Goal: Check status

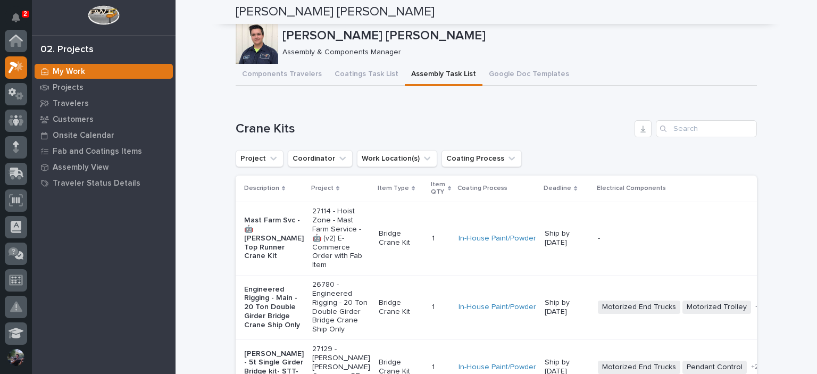
scroll to position [27, 0]
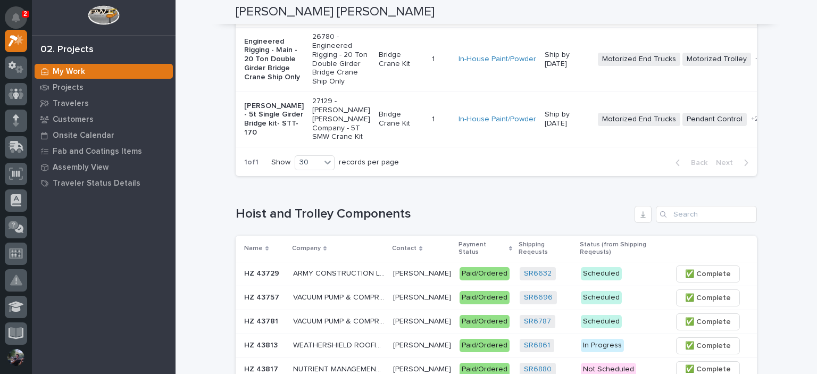
click at [11, 23] on button "Notifications" at bounding box center [16, 17] width 22 height 22
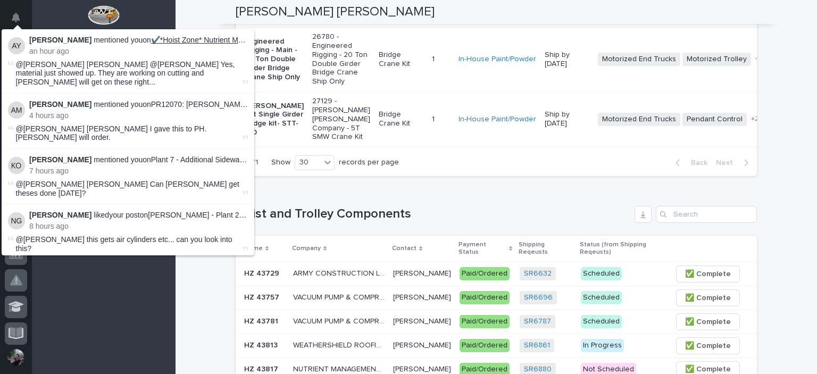
click at [154, 42] on link "✔️*Hoist Zone* Nutrient Management Partners - 🤖 Under-Running "SBK" Series Manu…" at bounding box center [323, 40] width 344 height 9
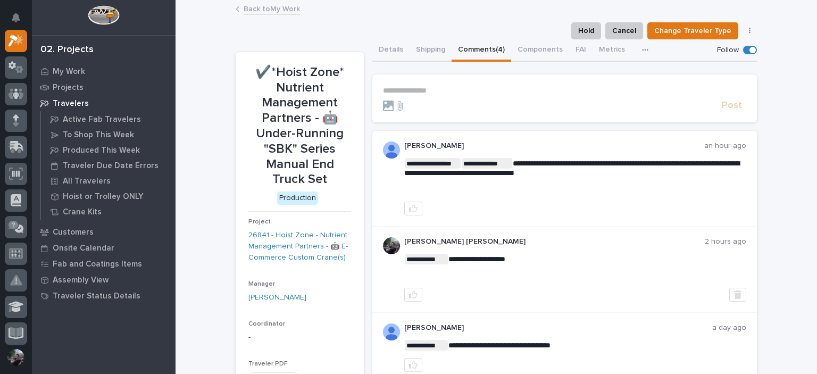
click at [272, 11] on link "Back to My Work" at bounding box center [272, 8] width 56 height 12
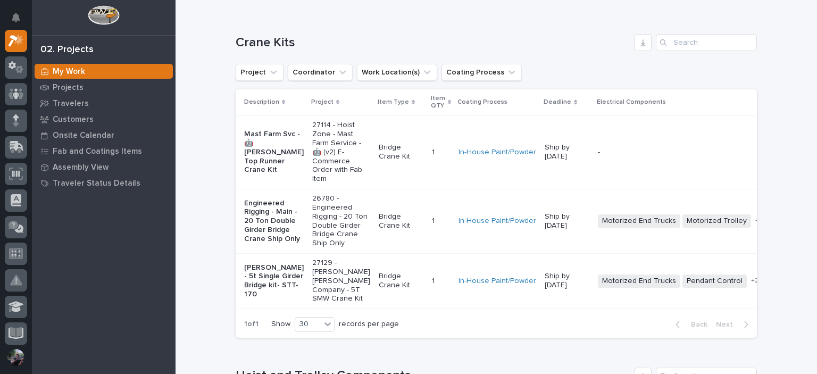
scroll to position [106, 0]
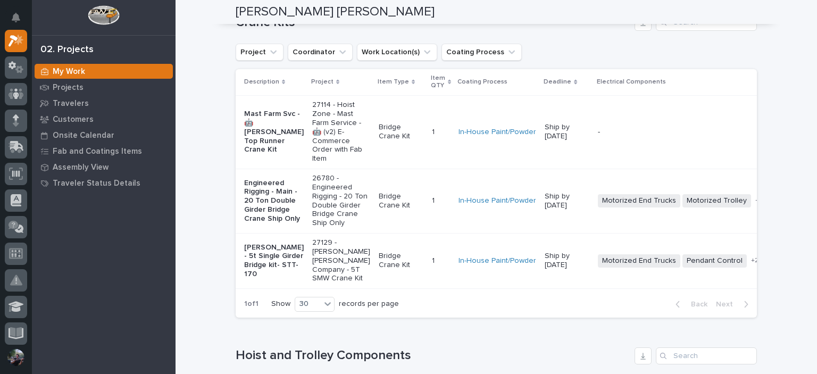
click at [266, 197] on p "Engineered Rigging - Main - 20 Ton Double Girder Bridge Crane Ship Only" at bounding box center [274, 201] width 60 height 45
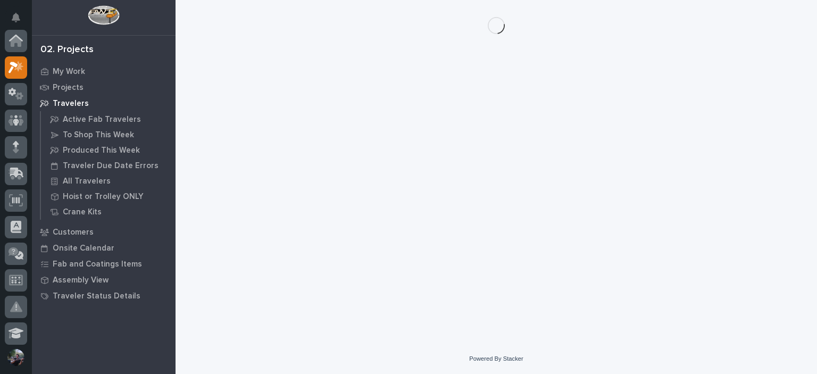
scroll to position [27, 0]
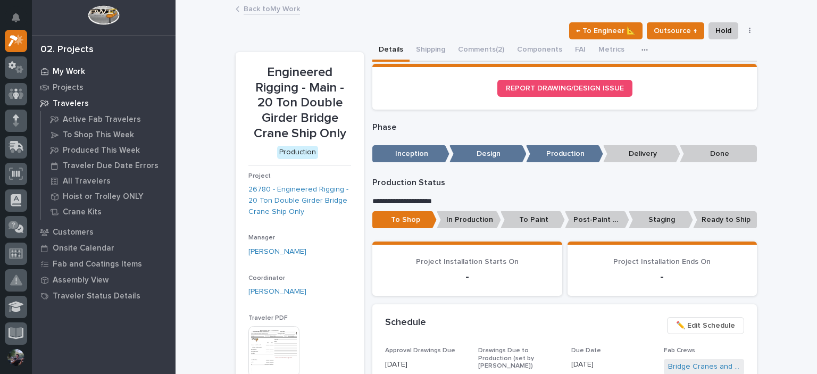
click at [76, 72] on p "My Work" at bounding box center [69, 72] width 32 height 10
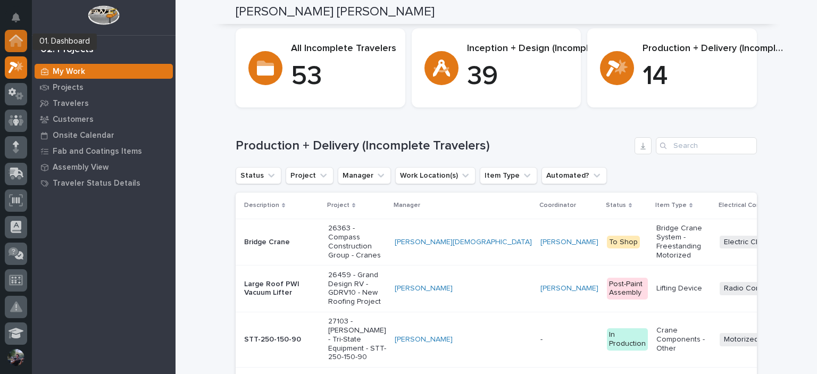
click at [15, 38] on icon at bounding box center [16, 41] width 11 height 11
